Goal: Find specific page/section: Find specific page/section

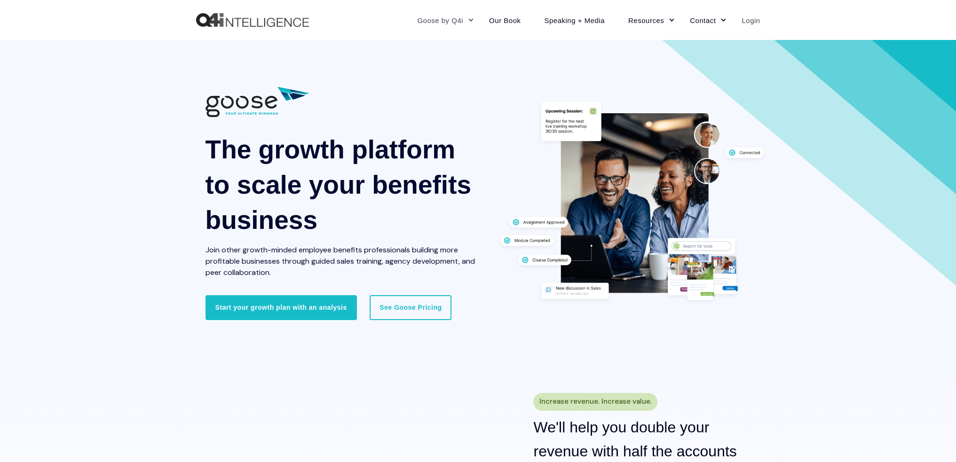
click at [754, 18] on link "Login" at bounding box center [744, 20] width 30 height 41
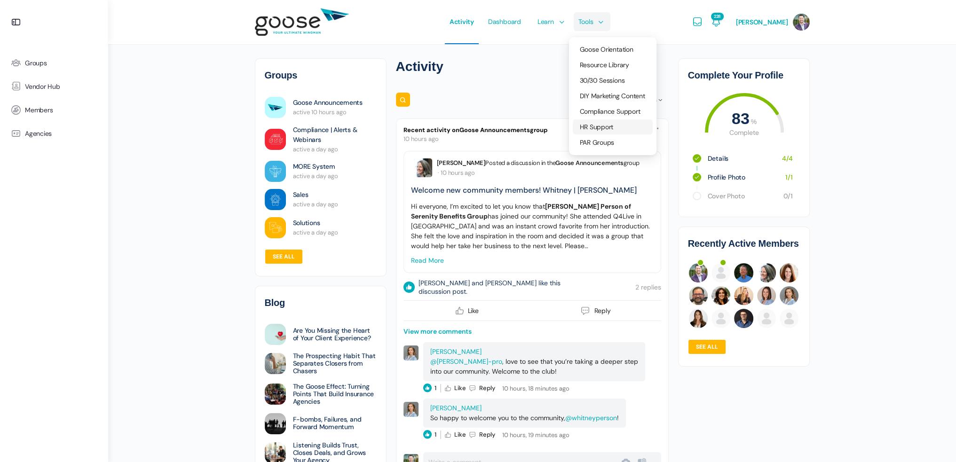
click at [611, 128] on span "HR Support" at bounding box center [597, 127] width 34 height 8
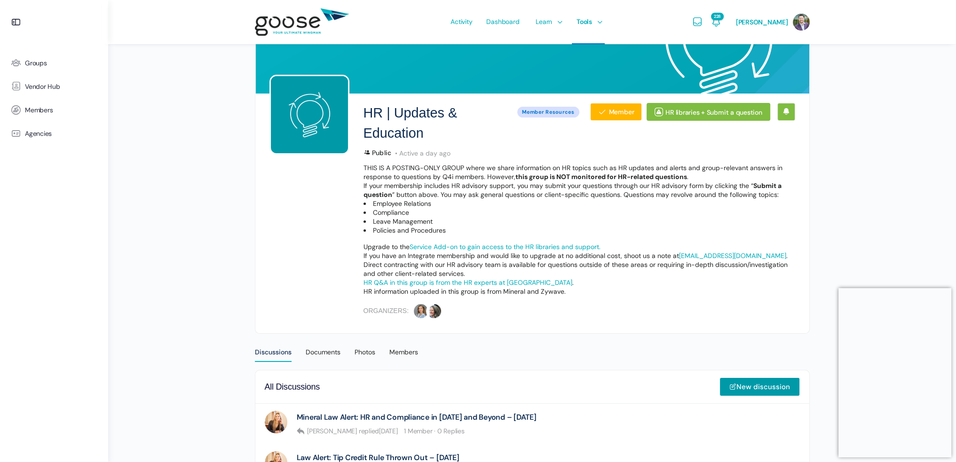
scroll to position [47, 0]
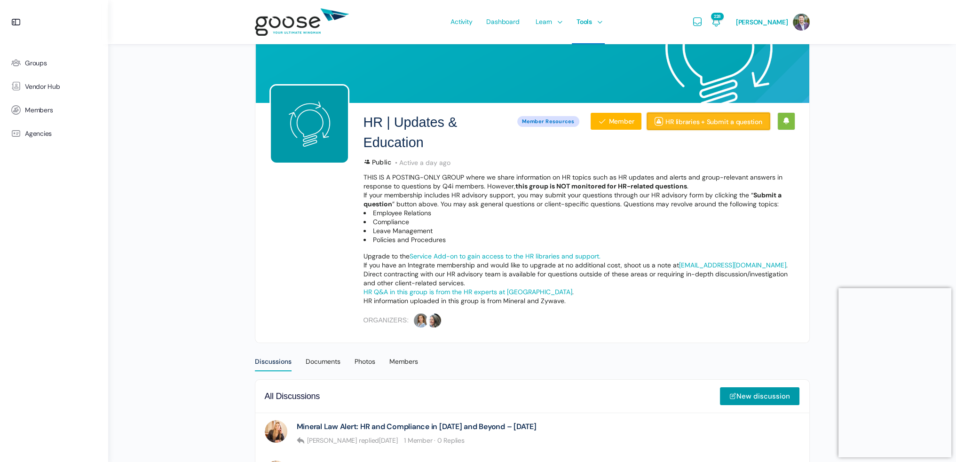
click at [690, 123] on link "HR libraries + Submit a question" at bounding box center [707, 121] width 123 height 18
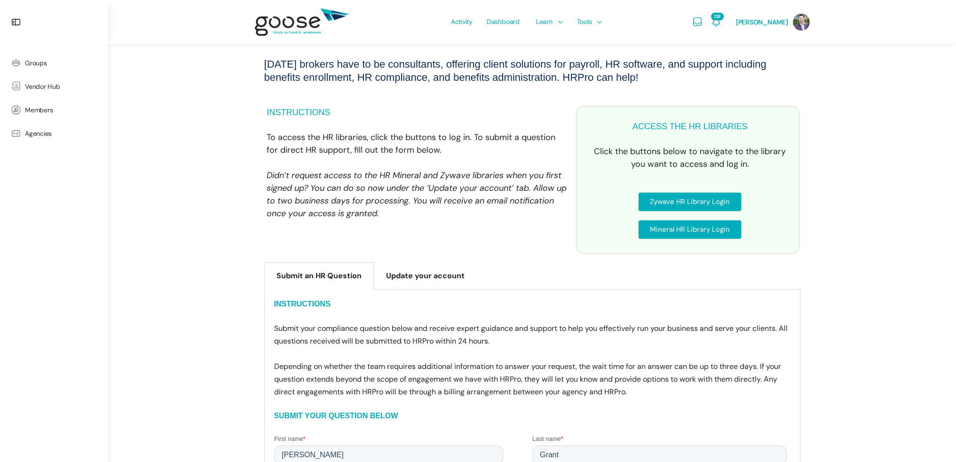
scroll to position [94, 0]
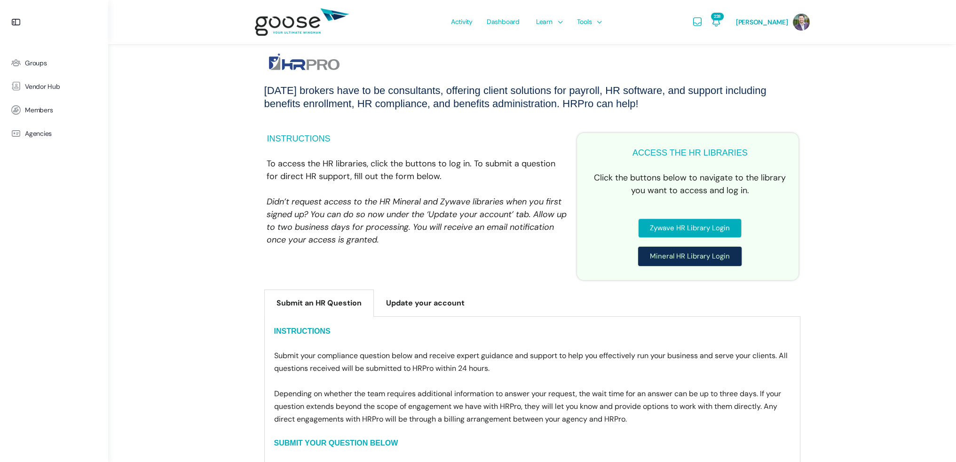
click at [682, 255] on span "Mineral HR Library Login" at bounding box center [690, 256] width 80 height 7
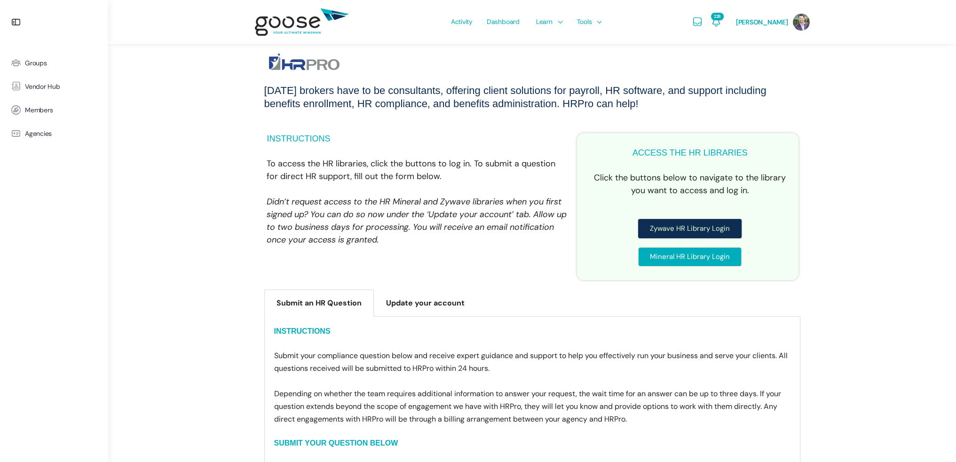
click at [686, 228] on span "Zywave HR Library Login" at bounding box center [690, 228] width 80 height 7
